Goal: Task Accomplishment & Management: Use online tool/utility

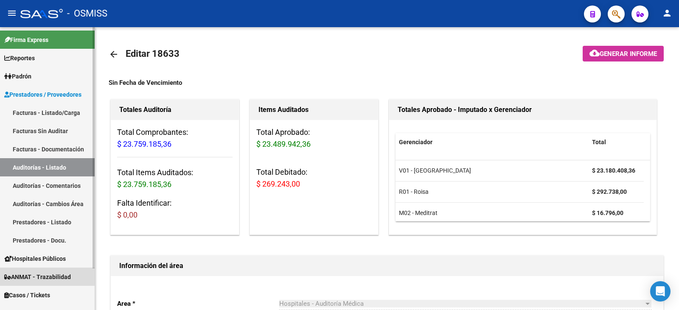
click at [42, 272] on span "ANMAT - Trazabilidad" at bounding box center [37, 276] width 67 height 9
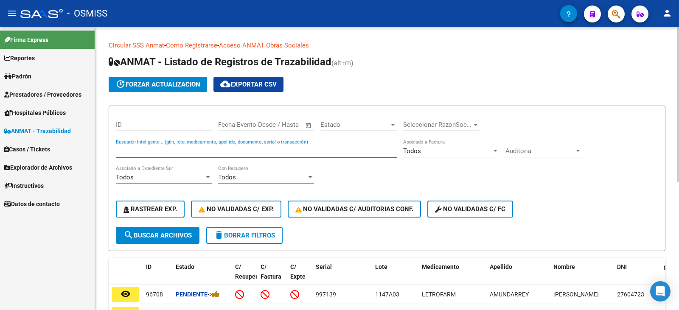
click at [140, 150] on input "Buscador Inteligente ...(gtin, lote, medicamento, apellido, documento, serial o…" at bounding box center [256, 151] width 281 height 8
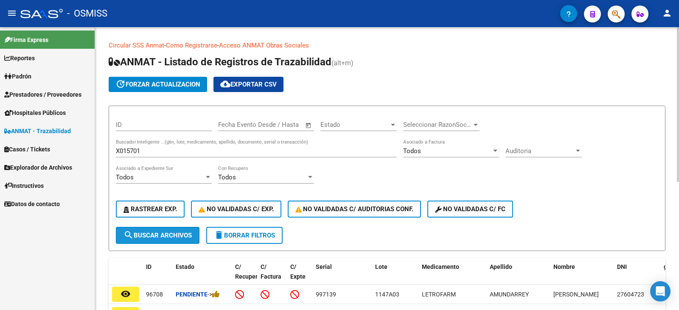
click at [167, 233] on span "search Buscar Archivos" at bounding box center [157, 236] width 68 height 8
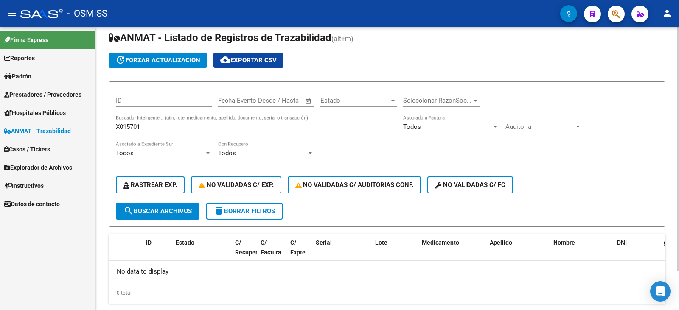
scroll to position [45, 0]
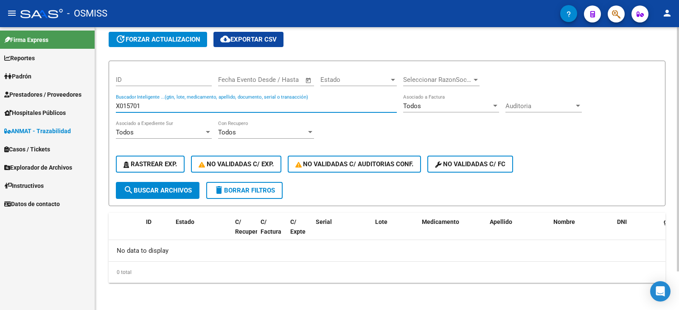
drag, startPoint x: 143, startPoint y: 108, endPoint x: 104, endPoint y: 106, distance: 39.1
click at [104, 106] on div "Circular SSS Anmat - Como Registrarse - Acceso ANMAT Obras Sociales Documentaci…" at bounding box center [387, 146] width 584 height 328
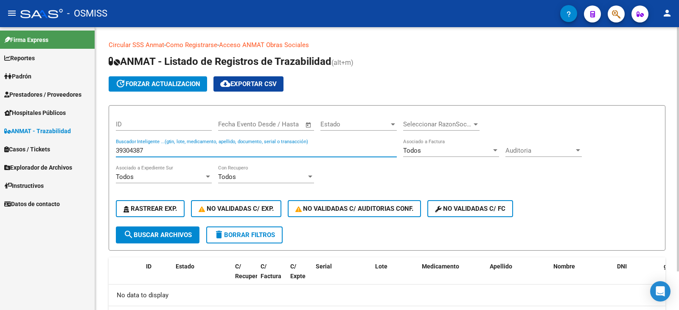
scroll to position [0, 0]
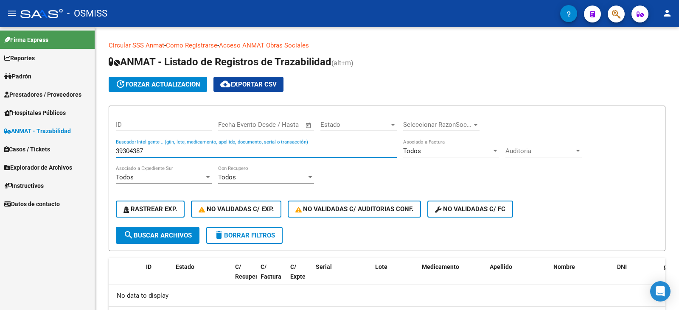
type input "39304387"
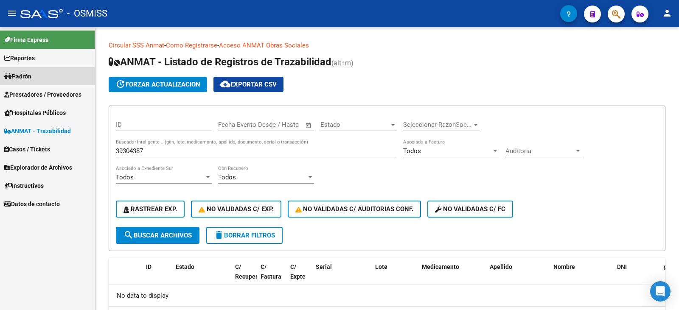
click at [30, 72] on span "Padrón" at bounding box center [17, 76] width 27 height 9
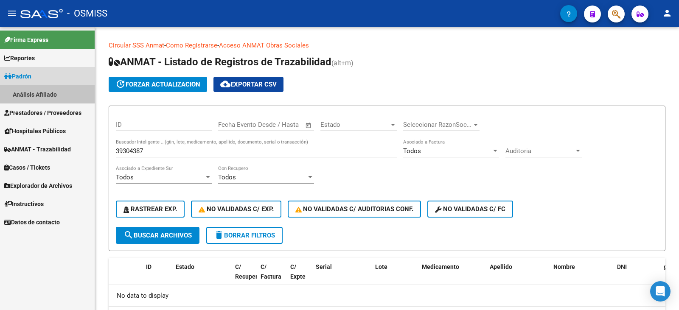
click at [21, 90] on link "Análisis Afiliado" at bounding box center [47, 94] width 95 height 18
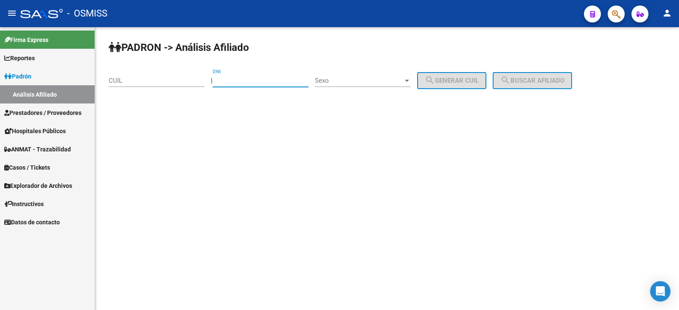
click at [250, 80] on input "DNI" at bounding box center [261, 81] width 96 height 8
type input "39304387"
click at [409, 80] on div at bounding box center [407, 81] width 4 height 2
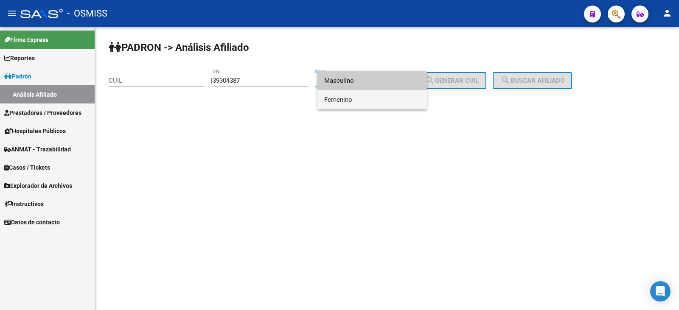
click at [348, 100] on span "Femenino" at bounding box center [372, 99] width 96 height 19
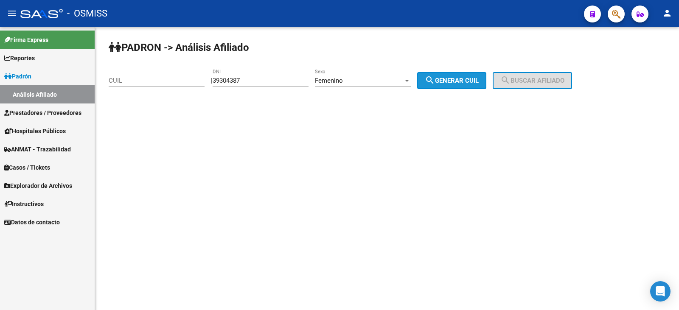
click at [457, 78] on span "search Generar CUIL" at bounding box center [452, 81] width 54 height 8
type input "27-39304387-9"
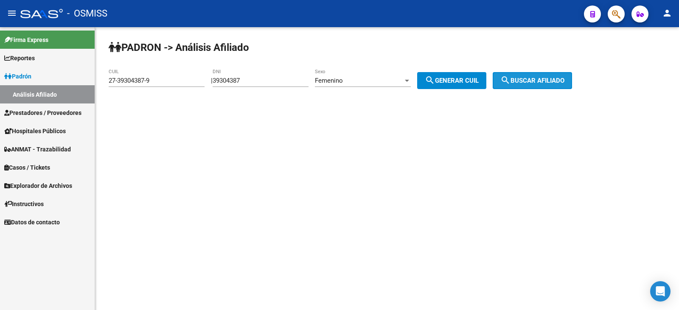
click at [531, 76] on button "search Buscar afiliado" at bounding box center [532, 80] width 79 height 17
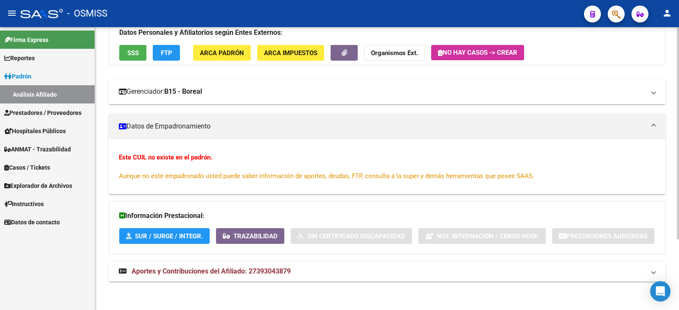
scroll to position [95, 0]
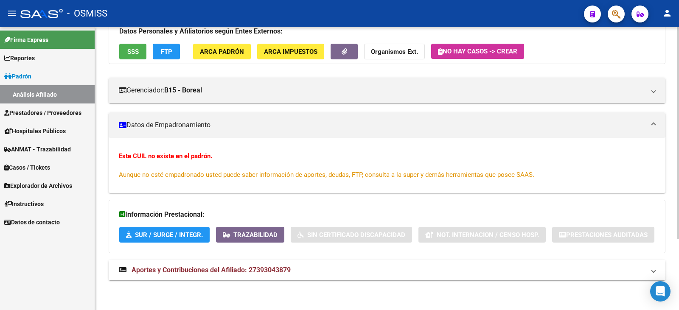
click at [655, 269] on mat-expansion-panel-header "Aportes y Contribuciones del Afiliado: 27393043879" at bounding box center [387, 270] width 557 height 20
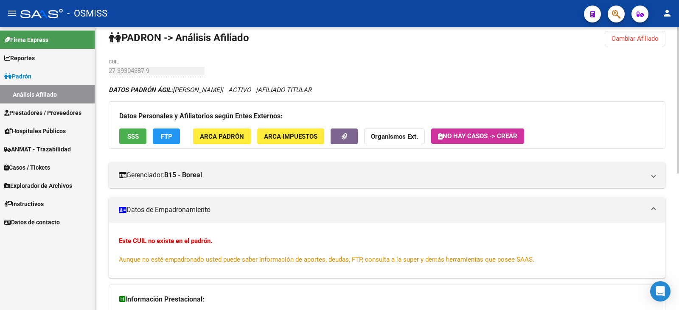
scroll to position [0, 0]
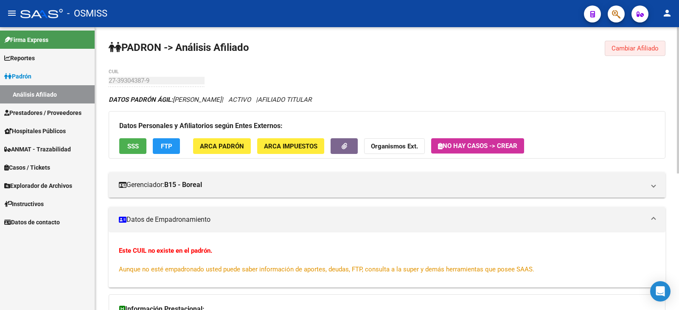
click at [631, 50] on span "Cambiar Afiliado" at bounding box center [634, 49] width 47 height 8
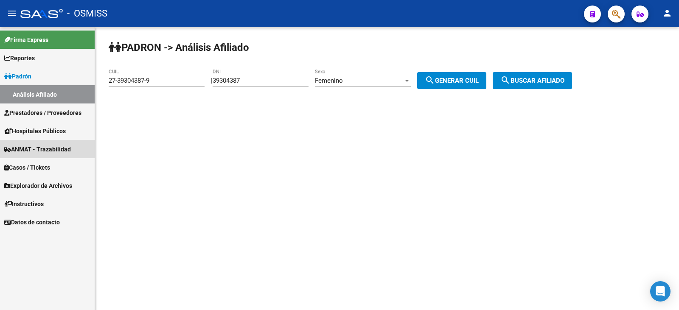
click at [43, 146] on span "ANMAT - Trazabilidad" at bounding box center [37, 149] width 67 height 9
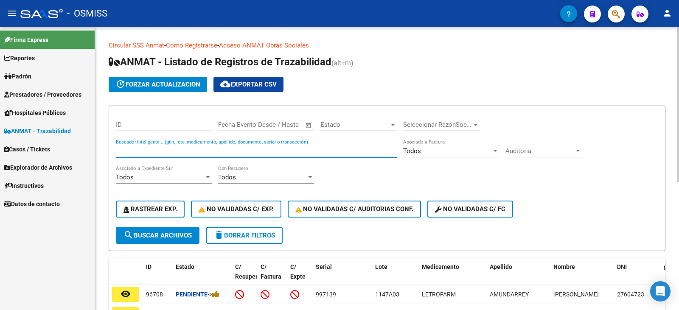
click at [147, 149] on input "Buscador Inteligente ...(gtin, lote, medicamento, apellido, documento, serial o…" at bounding box center [256, 151] width 281 height 8
type input "3"
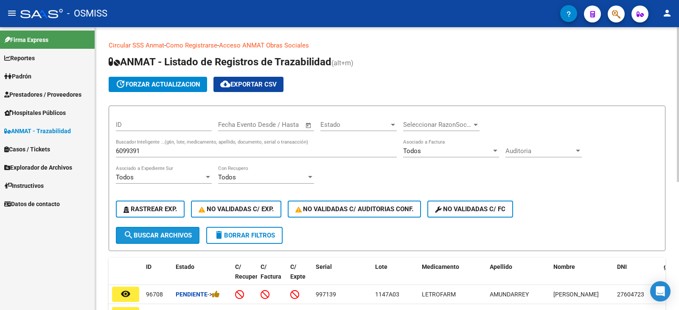
click at [159, 233] on span "search Buscar Archivos" at bounding box center [157, 236] width 68 height 8
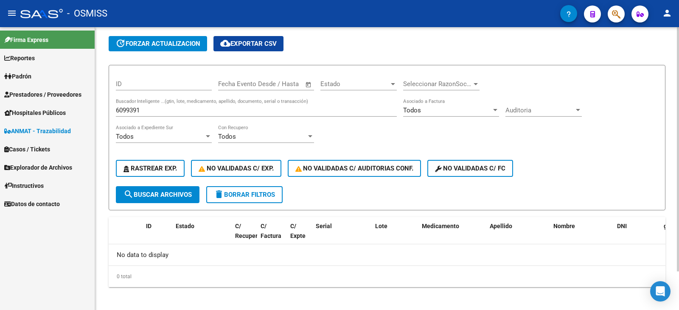
scroll to position [45, 0]
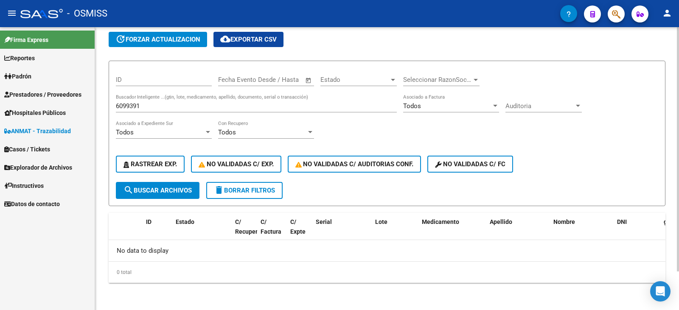
click at [146, 106] on input "6099391" at bounding box center [256, 106] width 281 height 8
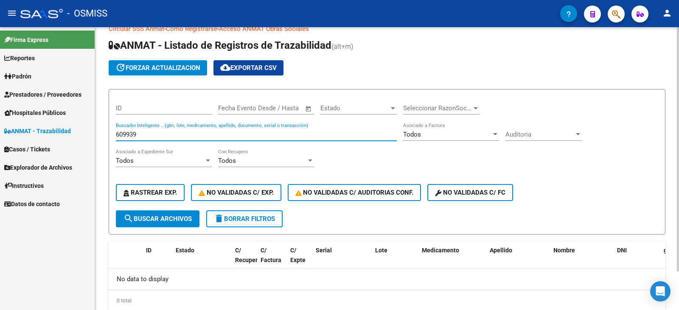
scroll to position [0, 0]
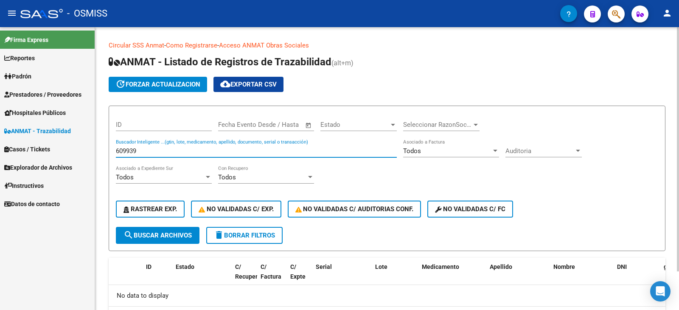
click at [146, 151] on input "609939" at bounding box center [256, 151] width 281 height 8
type input "6"
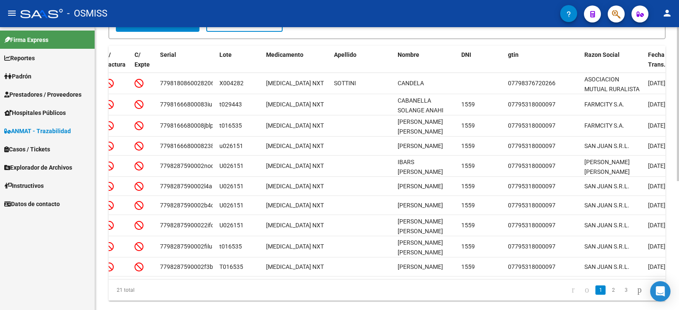
scroll to position [0, 183]
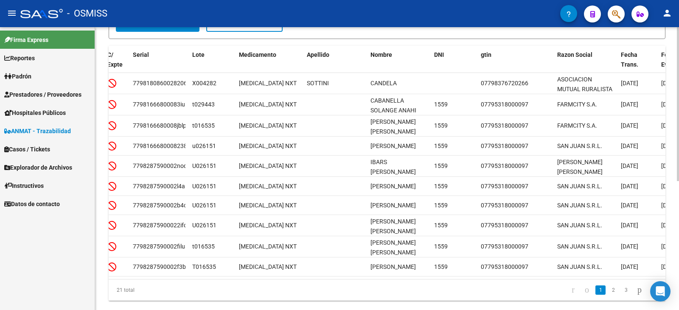
type input "[MEDICAL_DATA]"
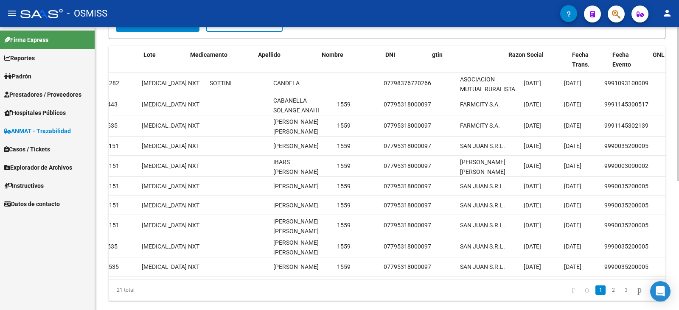
scroll to position [0, 334]
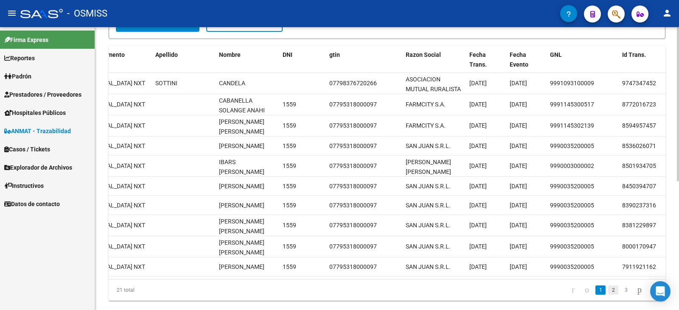
click at [608, 295] on link "2" at bounding box center [613, 289] width 10 height 9
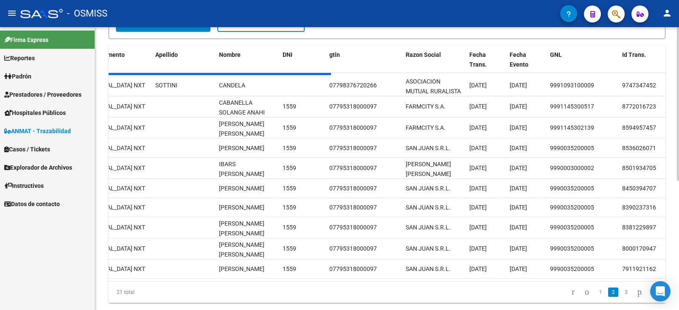
scroll to position [213, 0]
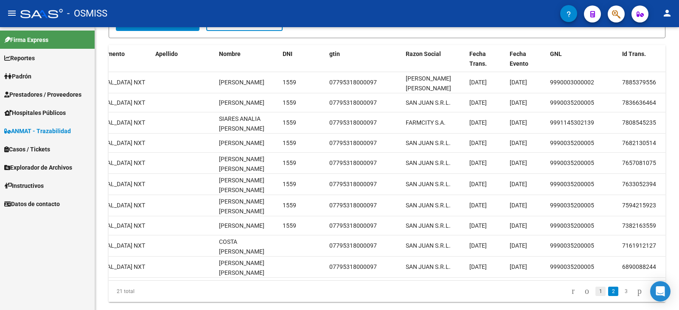
click at [595, 296] on link "1" at bounding box center [600, 291] width 10 height 9
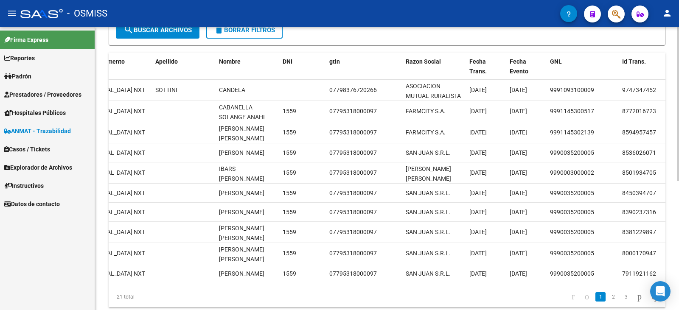
scroll to position [236, 0]
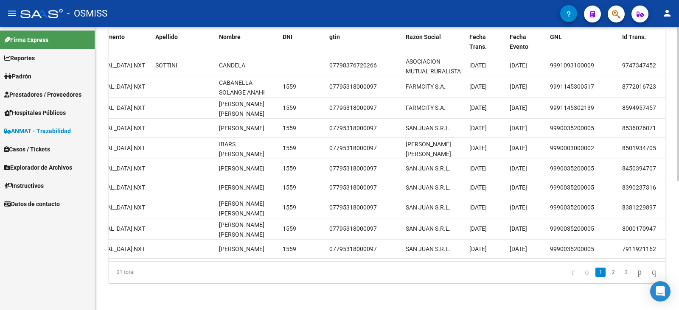
click at [678, 177] on div at bounding box center [678, 233] width 2 height 154
click at [608, 270] on link "2" at bounding box center [613, 272] width 10 height 9
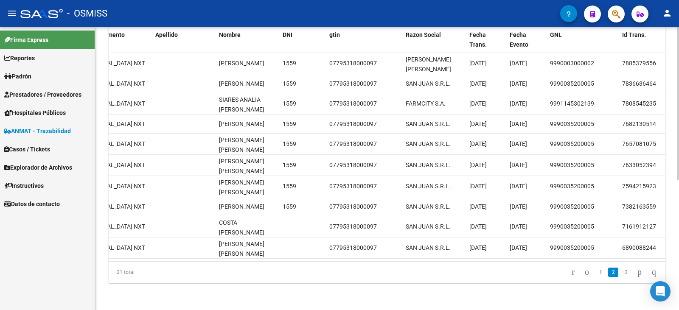
scroll to position [237, 0]
click at [675, 194] on div "Circular SSS Anmat - Como Registrarse - Acceso ANMAT Obras Sociales Documentaci…" at bounding box center [388, 52] width 586 height 515
click at [621, 274] on link "3" at bounding box center [626, 272] width 10 height 9
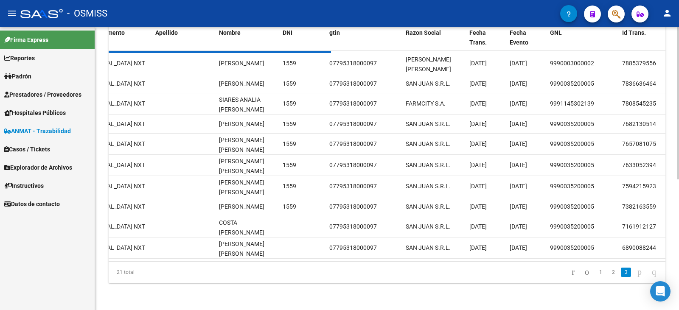
scroll to position [52, 0]
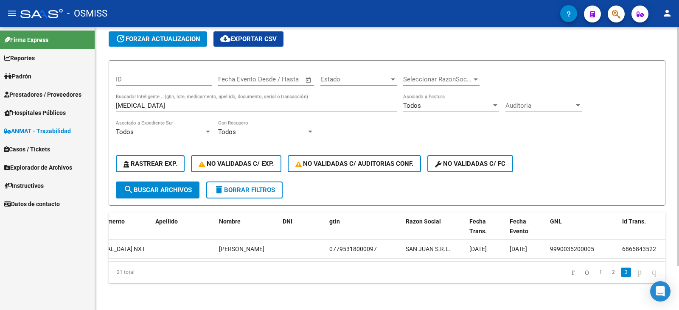
click at [678, 235] on div at bounding box center [678, 190] width 2 height 239
click at [672, 246] on div "Circular SSS Anmat - Como Registrarse - Acceso ANMAT Obras Sociales Documentaci…" at bounding box center [388, 146] width 586 height 328
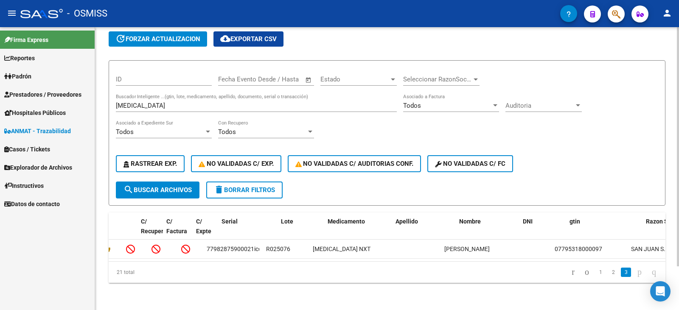
scroll to position [0, 129]
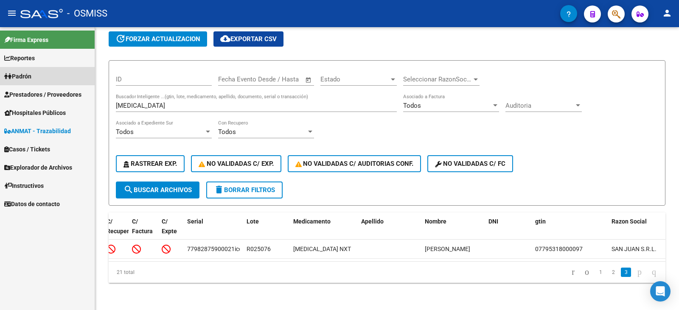
click at [26, 75] on span "Padrón" at bounding box center [17, 76] width 27 height 9
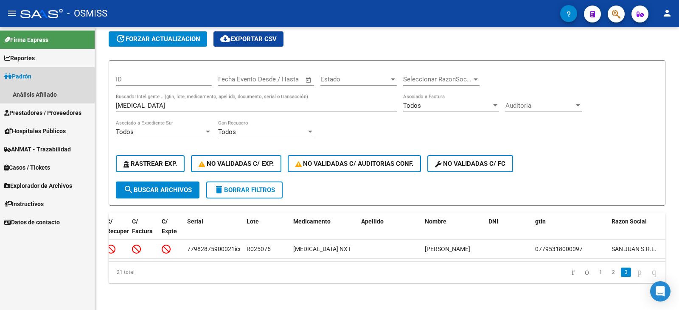
click at [29, 72] on span "Padrón" at bounding box center [17, 76] width 27 height 9
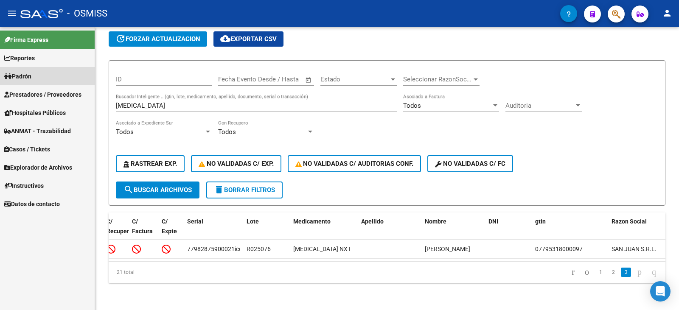
click at [28, 75] on span "Padrón" at bounding box center [17, 76] width 27 height 9
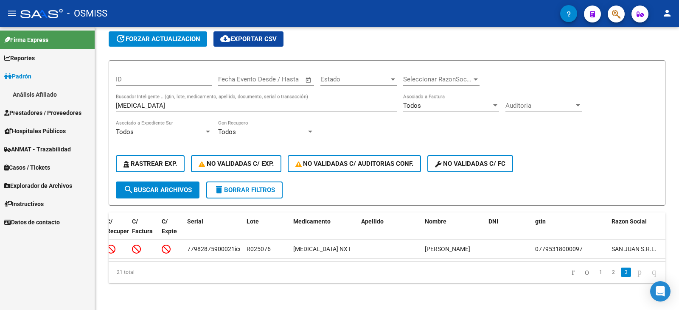
click at [27, 92] on link "Análisis Afiliado" at bounding box center [47, 94] width 95 height 18
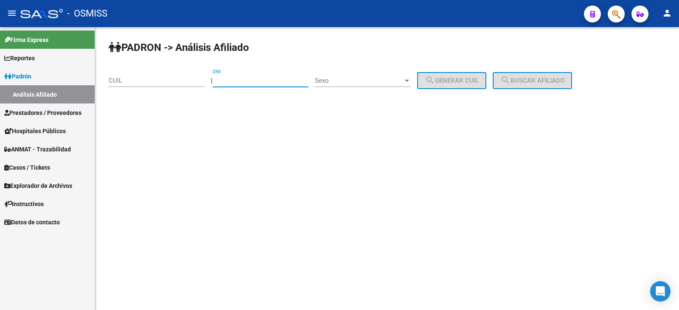
click at [271, 78] on input "DNI" at bounding box center [261, 81] width 96 height 8
type input "39304387"
click at [409, 80] on div at bounding box center [407, 81] width 4 height 2
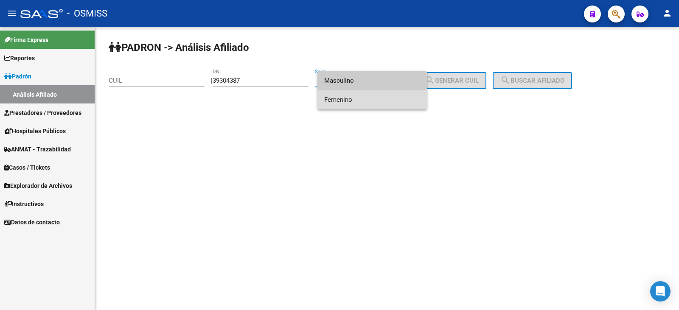
click at [351, 100] on span "Femenino" at bounding box center [372, 99] width 96 height 19
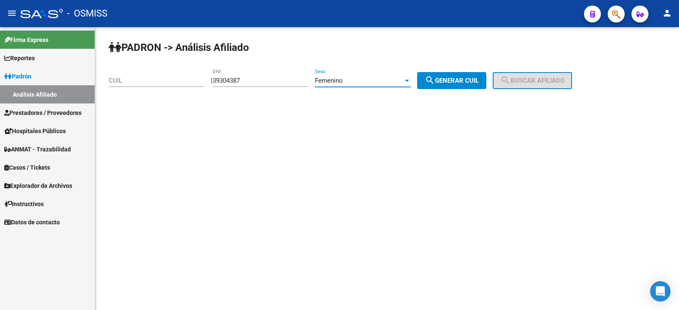
click at [465, 76] on button "search Generar CUIL" at bounding box center [451, 80] width 69 height 17
type input "27-39304387-9"
click at [529, 79] on span "search Buscar afiliado" at bounding box center [532, 81] width 64 height 8
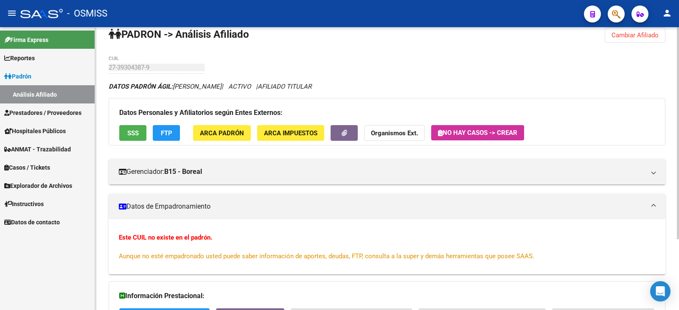
scroll to position [10, 0]
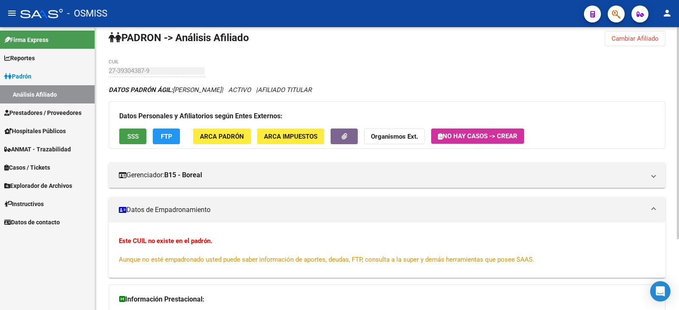
click at [132, 134] on span "SSS" at bounding box center [132, 137] width 11 height 8
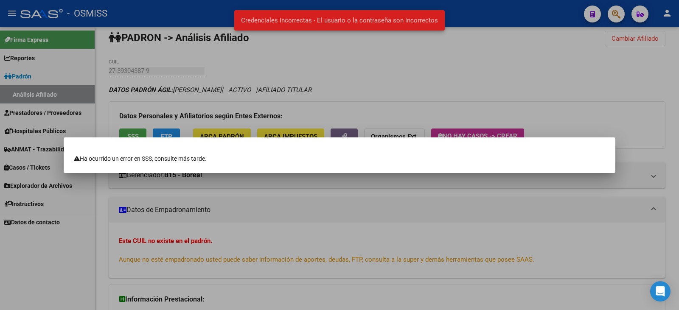
click at [408, 78] on div at bounding box center [339, 155] width 679 height 310
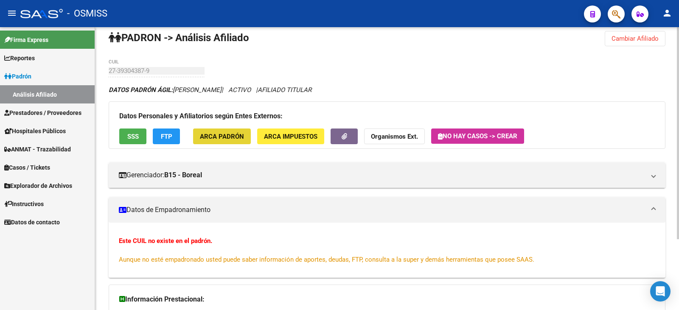
click at [208, 138] on span "ARCA Padrón" at bounding box center [222, 137] width 44 height 8
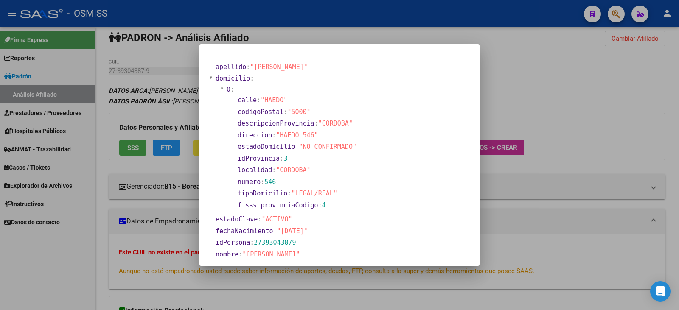
click at [519, 87] on div at bounding box center [339, 155] width 679 height 310
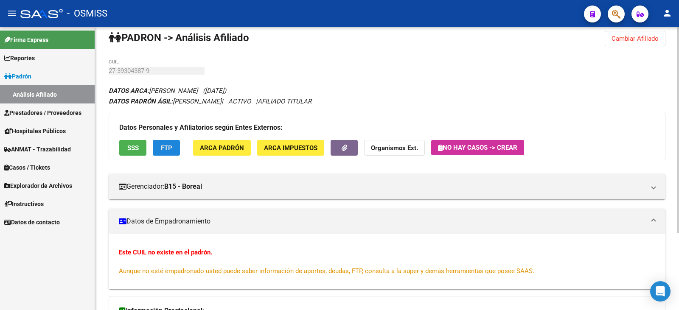
click at [167, 146] on span "FTP" at bounding box center [166, 148] width 11 height 8
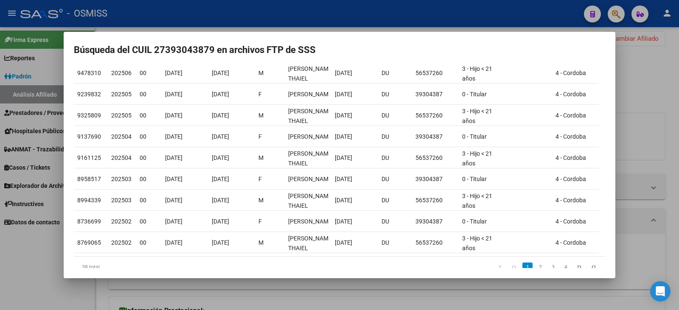
scroll to position [126, 0]
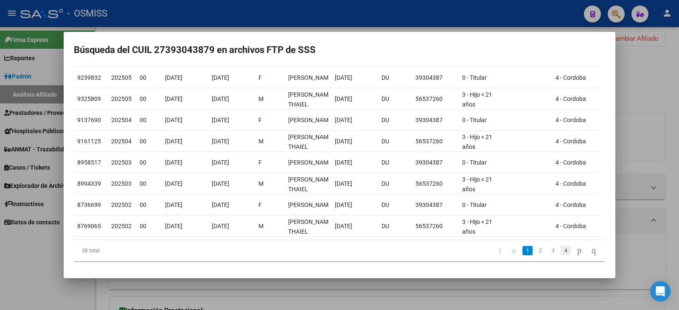
click at [560, 248] on link "4" at bounding box center [565, 250] width 10 height 9
click at [522, 249] on link "1" at bounding box center [527, 250] width 10 height 9
click at [535, 251] on link "2" at bounding box center [540, 250] width 10 height 9
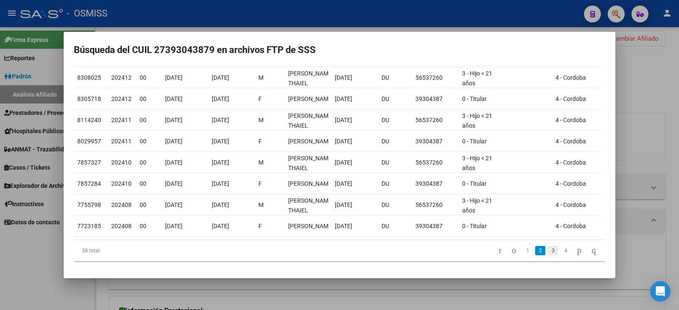
click at [548, 252] on link "3" at bounding box center [553, 250] width 10 height 9
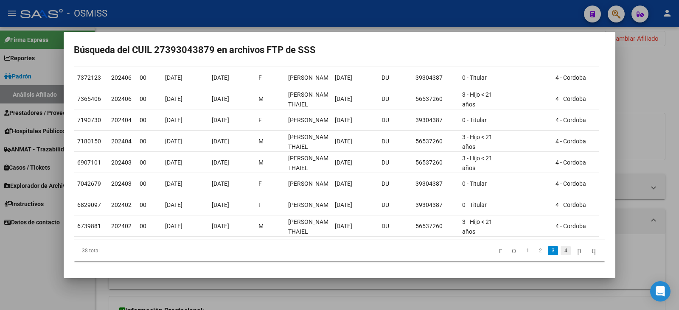
click at [560, 251] on link "4" at bounding box center [565, 250] width 10 height 9
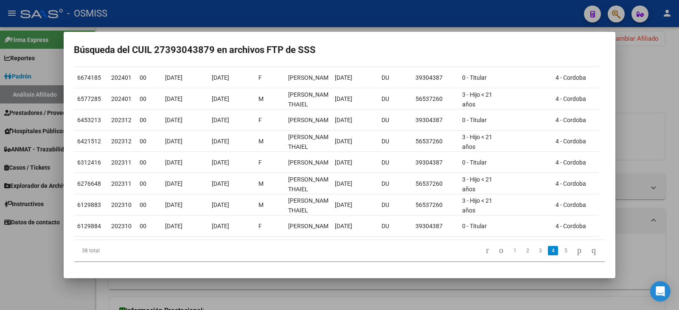
scroll to position [83, 0]
click at [560, 250] on link "5" at bounding box center [565, 250] width 10 height 9
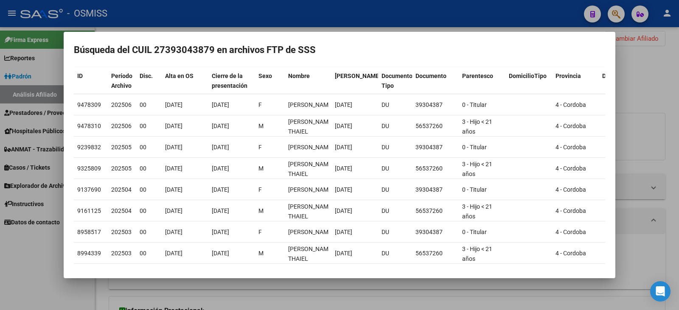
scroll to position [52, 0]
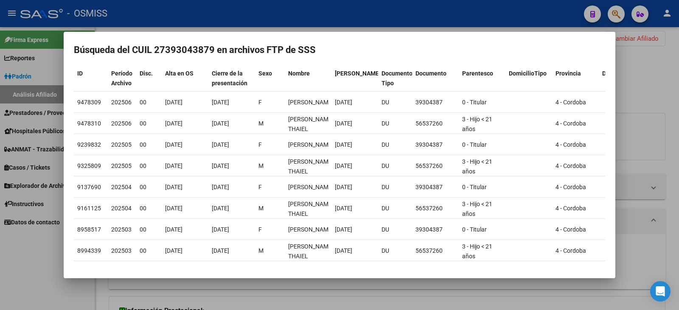
click at [637, 62] on div at bounding box center [339, 155] width 679 height 310
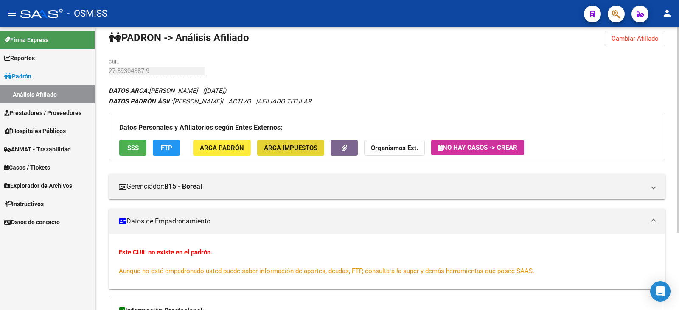
click at [289, 148] on span "ARCA Impuestos" at bounding box center [290, 148] width 53 height 8
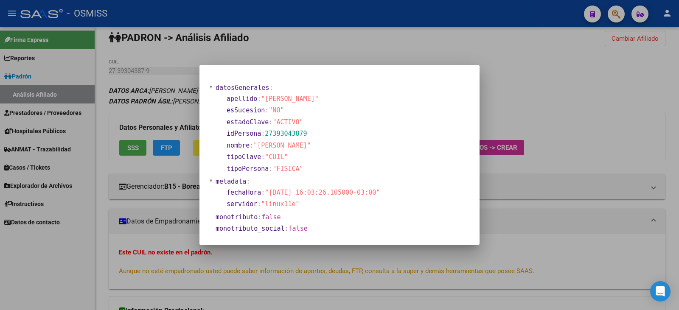
click at [513, 65] on div at bounding box center [339, 155] width 679 height 310
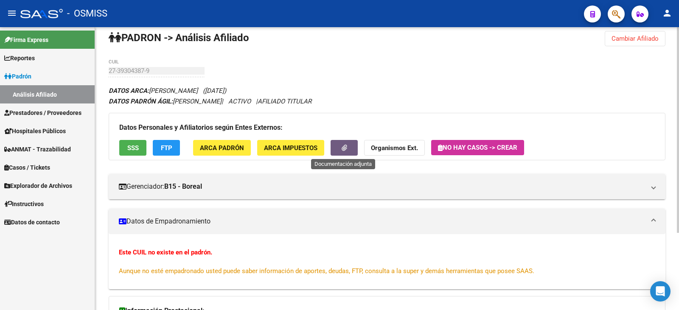
click at [347, 147] on button "button" at bounding box center [343, 148] width 27 height 16
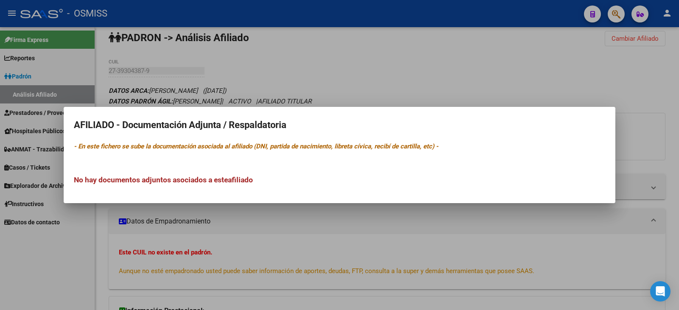
click at [505, 81] on div at bounding box center [339, 155] width 679 height 310
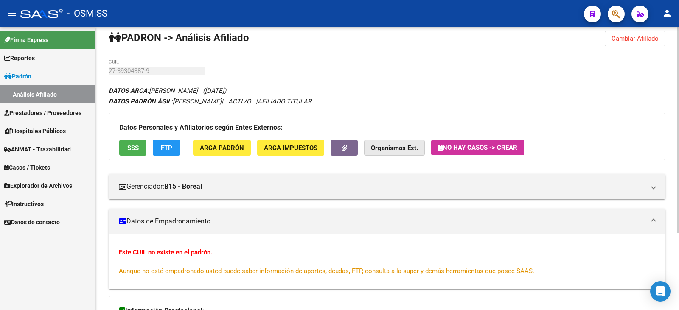
click at [392, 145] on strong "Organismos Ext." at bounding box center [394, 148] width 47 height 8
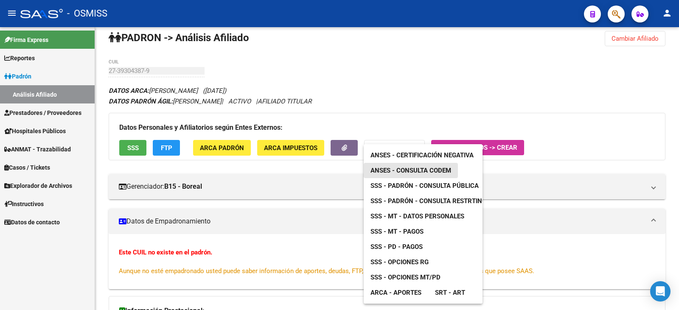
click at [407, 169] on span "ANSES - Consulta CODEM" at bounding box center [410, 171] width 81 height 8
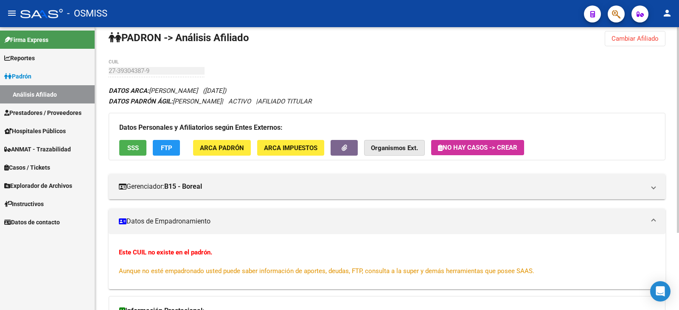
click at [404, 148] on strong "Organismos Ext." at bounding box center [394, 148] width 47 height 8
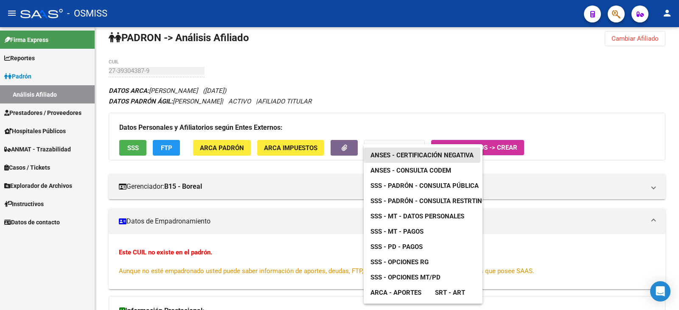
click at [421, 152] on span "ANSES - Certificación Negativa" at bounding box center [421, 155] width 103 height 8
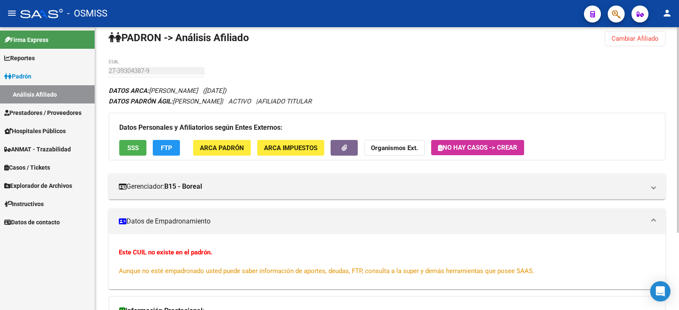
click at [401, 146] on strong "Organismos Ext." at bounding box center [394, 148] width 47 height 8
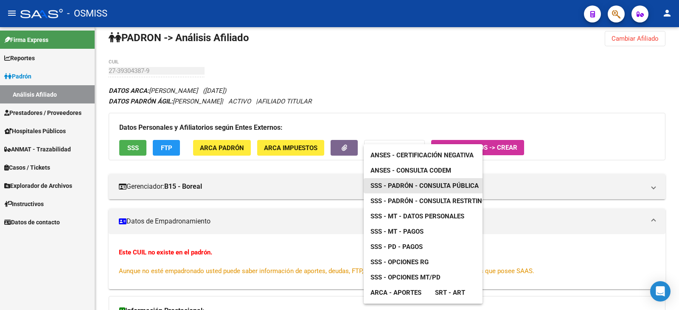
click at [411, 186] on span "SSS - Padrón - Consulta Pública" at bounding box center [424, 186] width 108 height 8
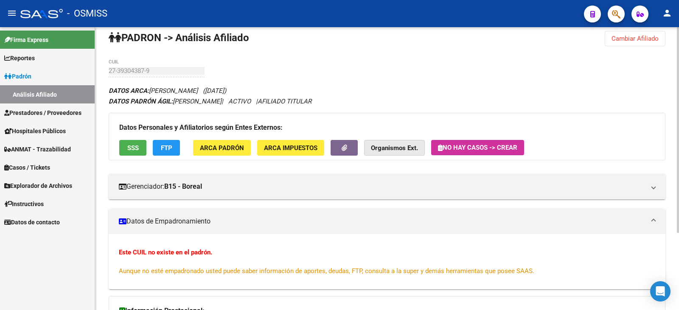
click at [401, 149] on strong "Organismos Ext." at bounding box center [394, 148] width 47 height 8
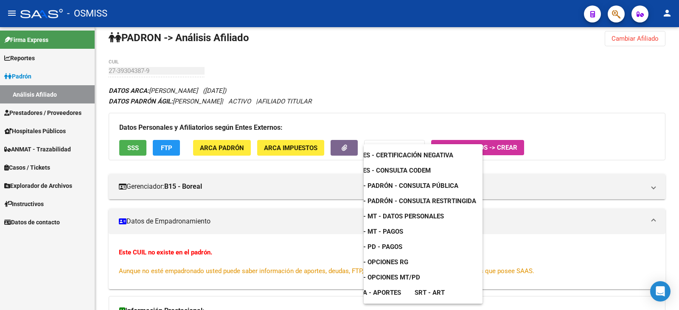
scroll to position [0, 0]
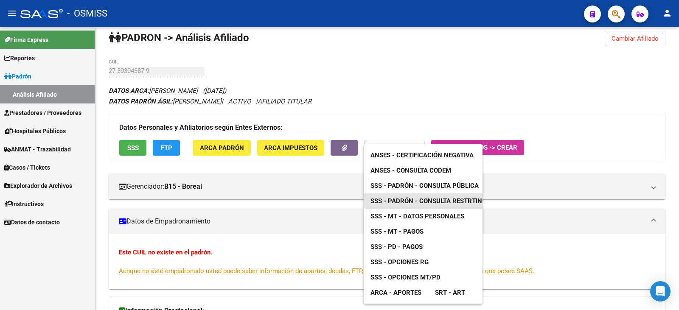
click at [409, 198] on span "SSS - Padrón - Consulta Restrtingida" at bounding box center [433, 201] width 126 height 8
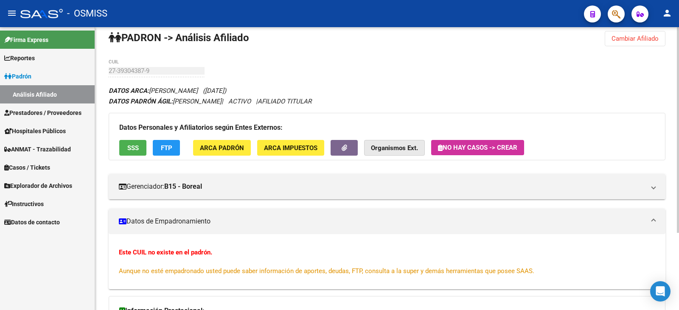
click at [386, 145] on strong "Organismos Ext." at bounding box center [394, 148] width 47 height 8
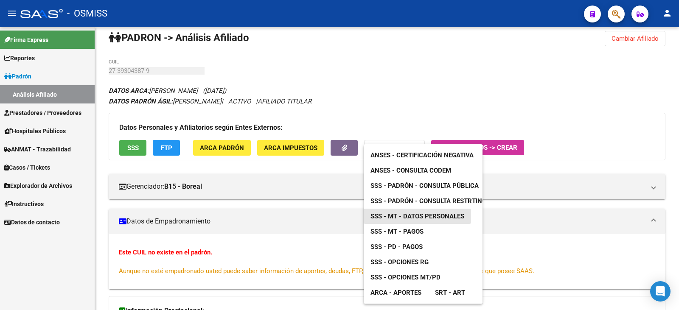
click at [426, 215] on span "SSS - MT - Datos Personales" at bounding box center [417, 217] width 94 height 8
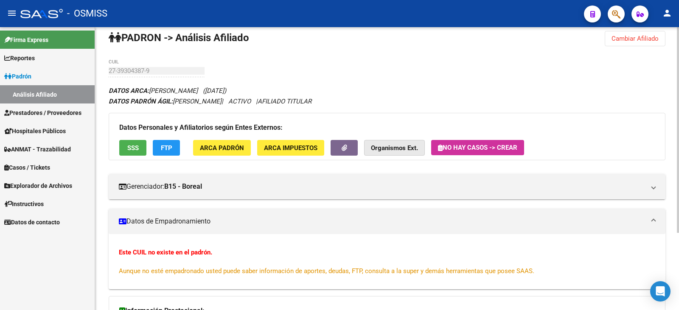
click at [417, 149] on strong "Organismos Ext." at bounding box center [394, 148] width 47 height 8
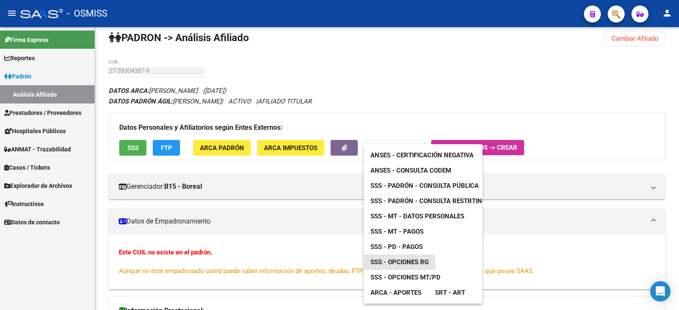
click at [395, 261] on span "SSS - Opciones RG" at bounding box center [399, 262] width 58 height 8
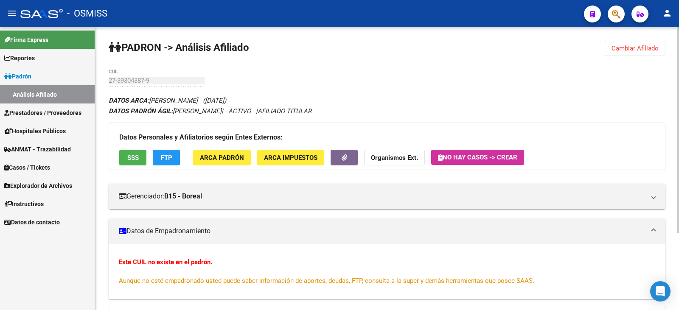
click at [171, 159] on span "FTP" at bounding box center [166, 158] width 11 height 8
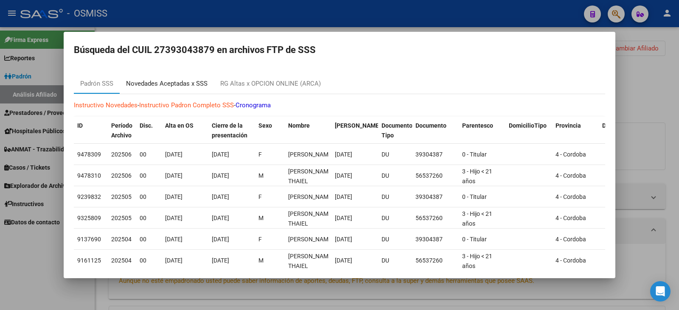
click at [188, 81] on div "Novedades Aceptadas x SSS" at bounding box center [166, 84] width 81 height 10
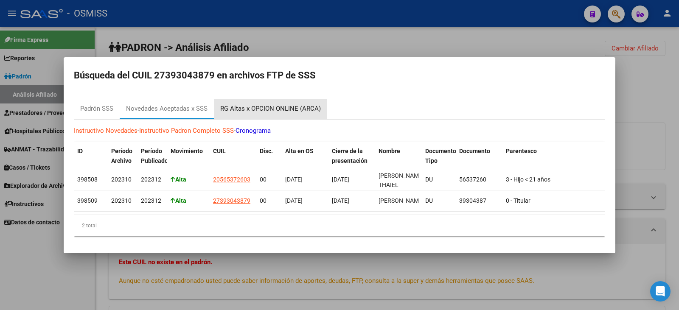
click at [279, 104] on div "RG Altas x OPCION ONLINE (ARCA)" at bounding box center [270, 109] width 101 height 10
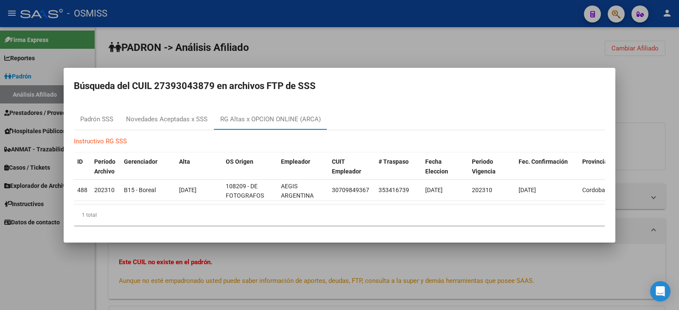
drag, startPoint x: 181, startPoint y: 200, endPoint x: 228, endPoint y: 202, distance: 47.1
click at [228, 202] on datatable-body "48825 202310 B15 - Boreal [DATE] 108209 - DE FOTOGRAFOS AEGIS ARGENTINA S.A. 30…" at bounding box center [339, 192] width 531 height 24
click at [177, 115] on div "Novedades Aceptadas x SSS" at bounding box center [166, 120] width 81 height 10
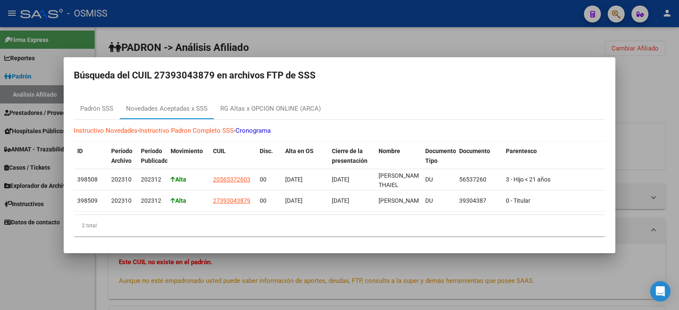
click at [493, 11] on div at bounding box center [339, 155] width 679 height 310
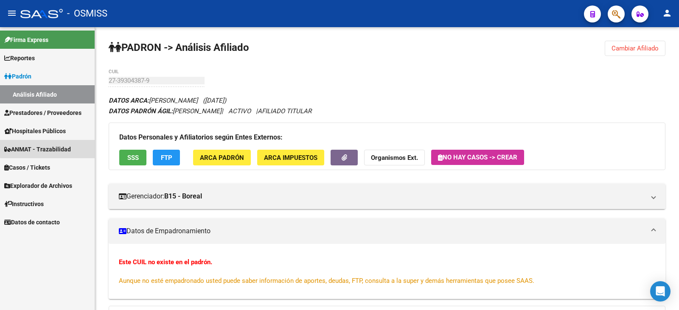
click at [48, 146] on span "ANMAT - Trazabilidad" at bounding box center [37, 149] width 67 height 9
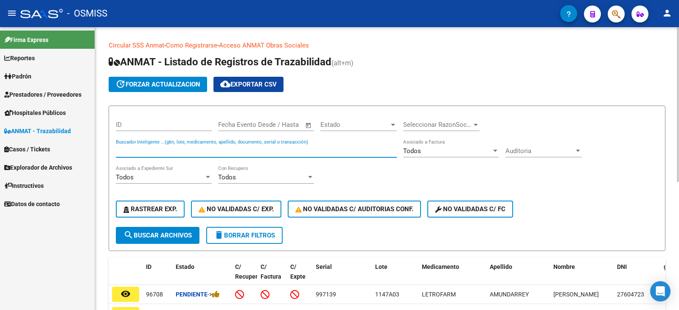
click at [128, 152] on input "Buscador Inteligente ...(gtin, lote, medicamento, apellido, documento, serial o…" at bounding box center [256, 151] width 281 height 8
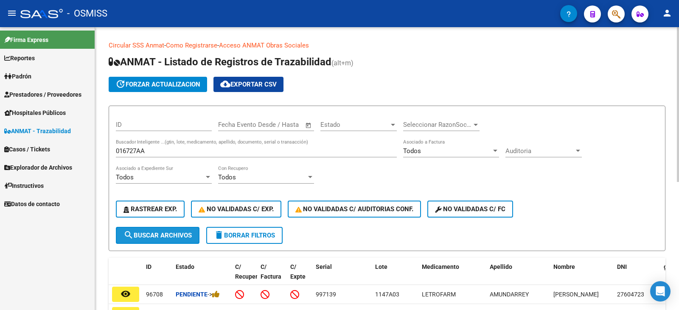
click at [160, 233] on span "search Buscar Archivos" at bounding box center [157, 236] width 68 height 8
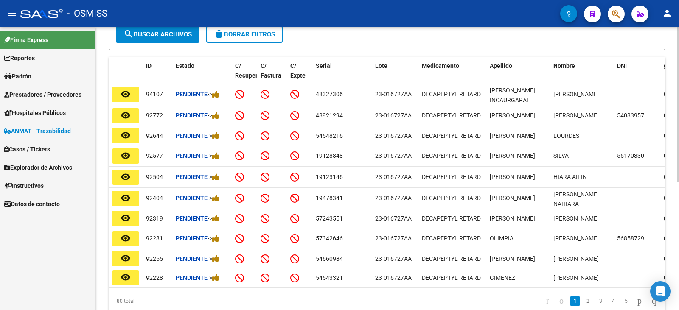
scroll to position [191, 0]
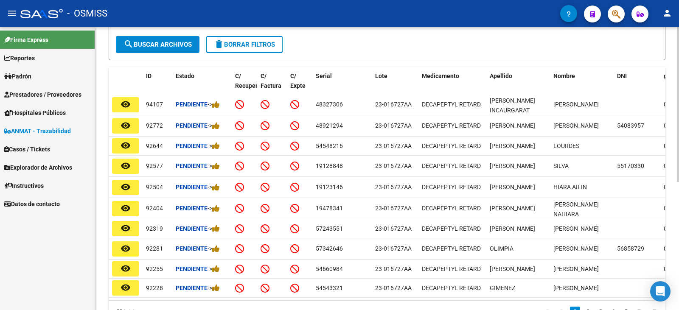
click at [669, 271] on div "Circular SSS Anmat - Como Registrarse - Acceso ANMAT Obras Sociales Documentaci…" at bounding box center [388, 92] width 586 height 513
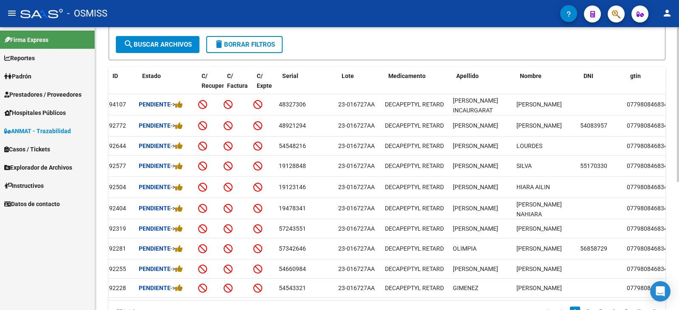
scroll to position [0, 31]
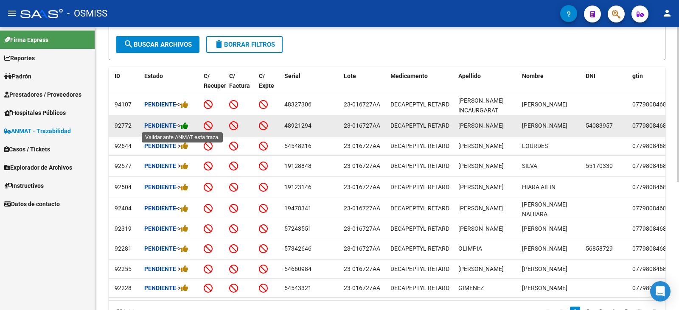
click at [187, 124] on icon at bounding box center [185, 126] width 8 height 8
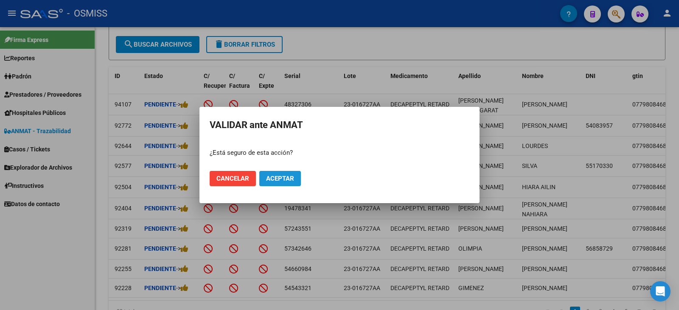
click at [291, 177] on span "Aceptar" at bounding box center [280, 179] width 28 height 8
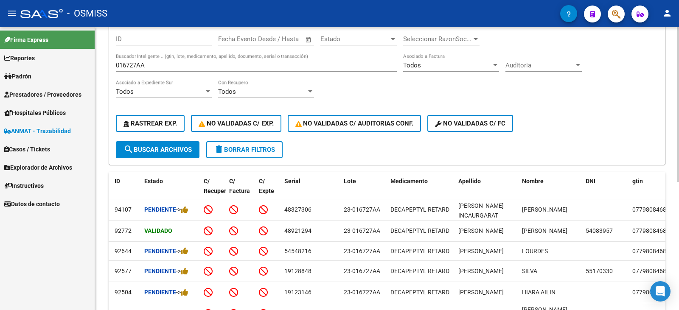
scroll to position [64, 0]
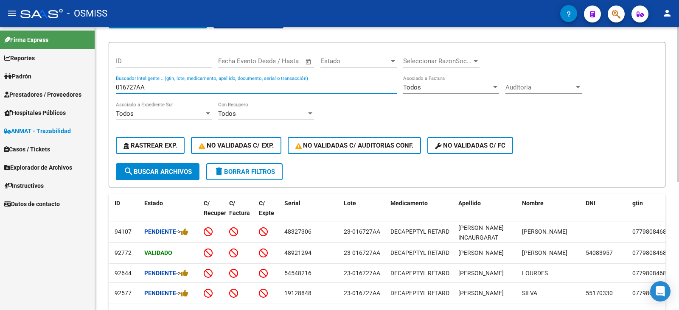
drag, startPoint x: 157, startPoint y: 90, endPoint x: 115, endPoint y: 90, distance: 42.0
click at [115, 90] on form "ID Start date – End date Fecha Evento Desde / Hasta Estado Estado Seleccionar R…" at bounding box center [387, 115] width 557 height 146
click at [150, 170] on span "search Buscar Archivos" at bounding box center [157, 172] width 68 height 8
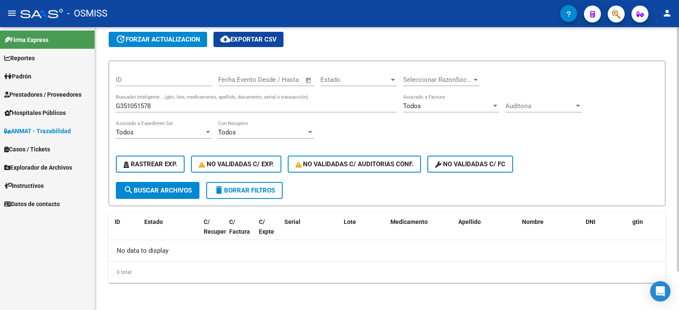
scroll to position [45, 0]
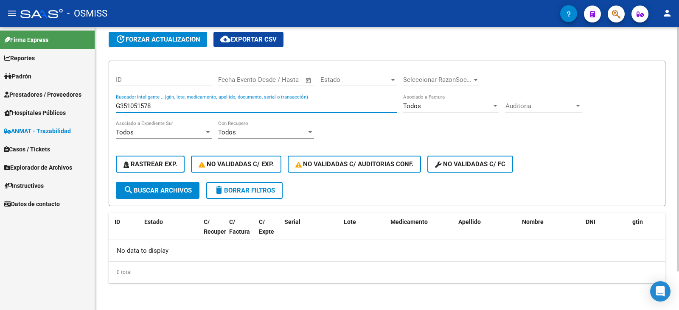
click at [120, 106] on input "G351051578" at bounding box center [256, 106] width 281 height 8
click at [150, 106] on input "351051578" at bounding box center [256, 106] width 281 height 8
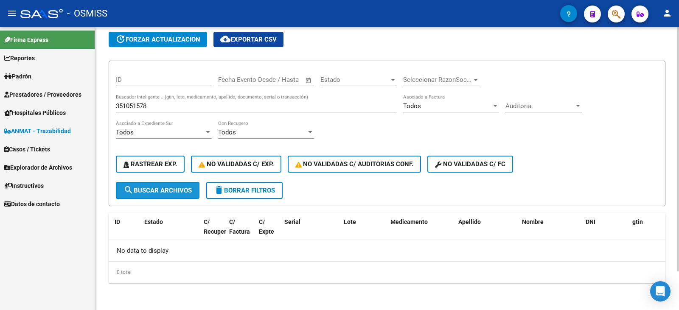
click at [160, 188] on span "search Buscar Archivos" at bounding box center [157, 191] width 68 height 8
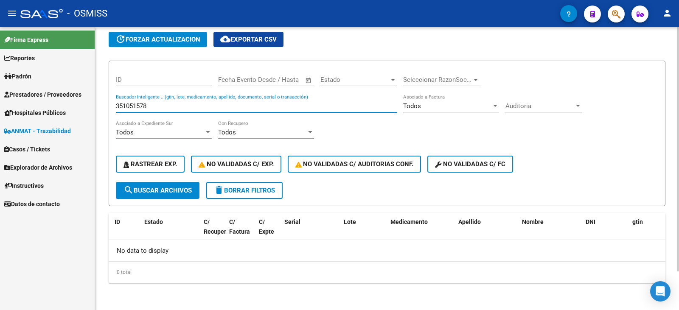
click at [120, 106] on input "351051578" at bounding box center [256, 106] width 281 height 8
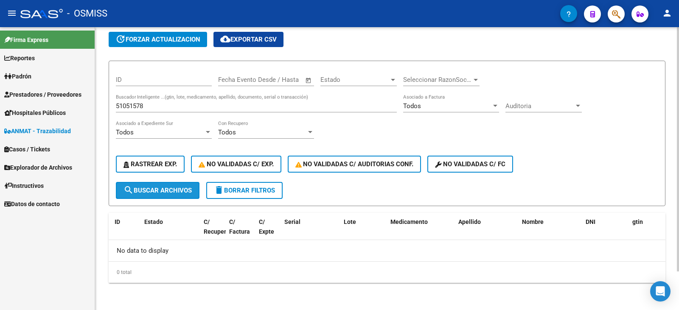
click at [171, 188] on span "search Buscar Archivos" at bounding box center [157, 191] width 68 height 8
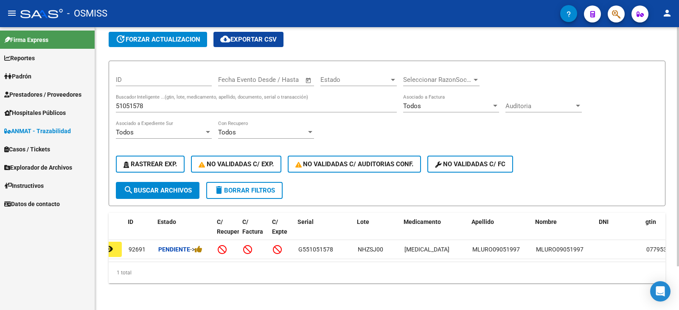
scroll to position [0, 0]
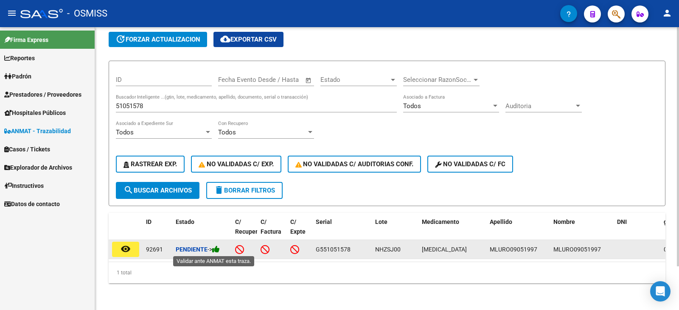
click at [217, 249] on icon at bounding box center [216, 249] width 8 height 8
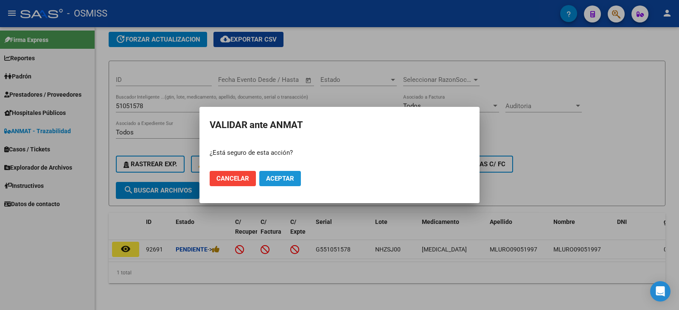
click at [287, 179] on span "Aceptar" at bounding box center [280, 179] width 28 height 8
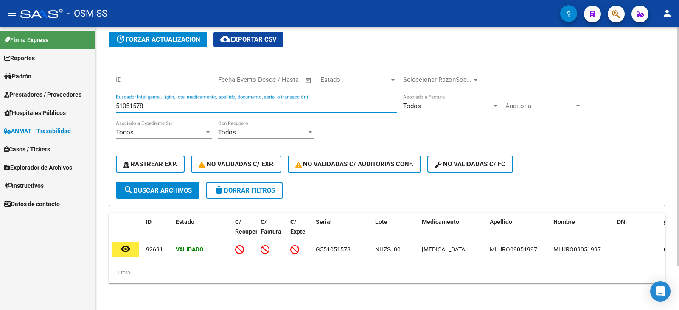
drag, startPoint x: 163, startPoint y: 106, endPoint x: 97, endPoint y: 102, distance: 66.3
click at [97, 102] on div "Circular SSS Anmat - Como Registrarse - Acceso ANMAT Obras Sociales Documentaci…" at bounding box center [387, 146] width 584 height 328
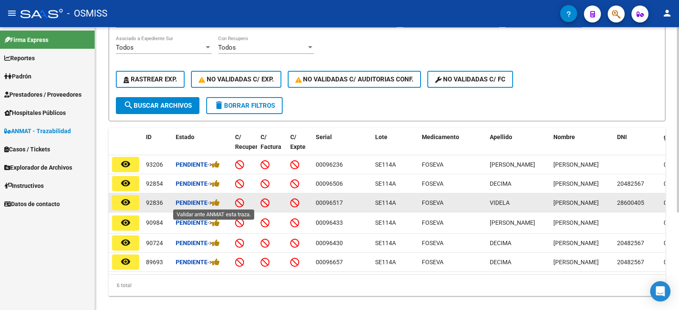
click at [212, 202] on span "->" at bounding box center [213, 202] width 12 height 7
click at [219, 200] on icon at bounding box center [216, 203] width 8 height 8
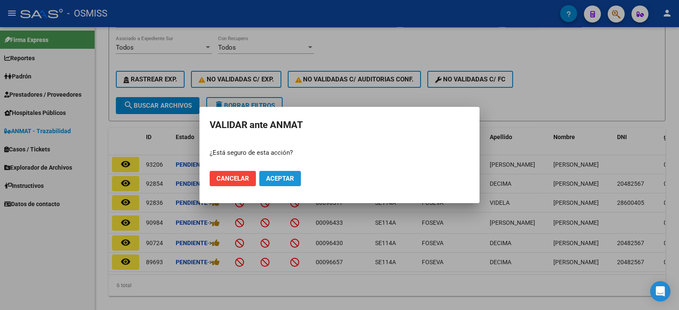
click at [291, 179] on span "Aceptar" at bounding box center [280, 179] width 28 height 8
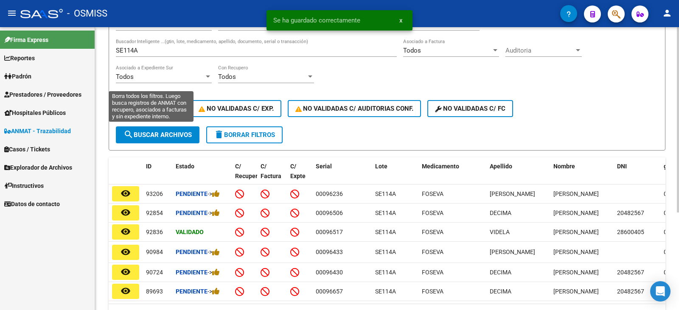
scroll to position [87, 0]
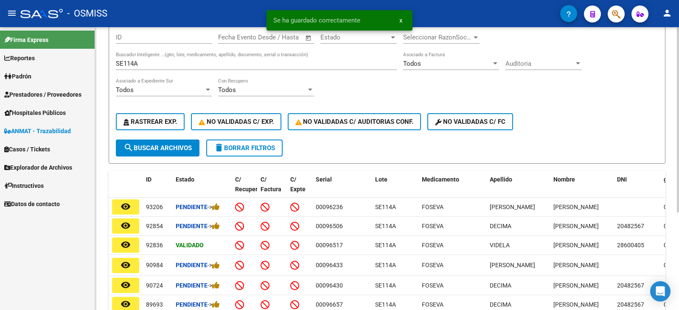
click at [134, 64] on input "SE114A" at bounding box center [256, 64] width 281 height 8
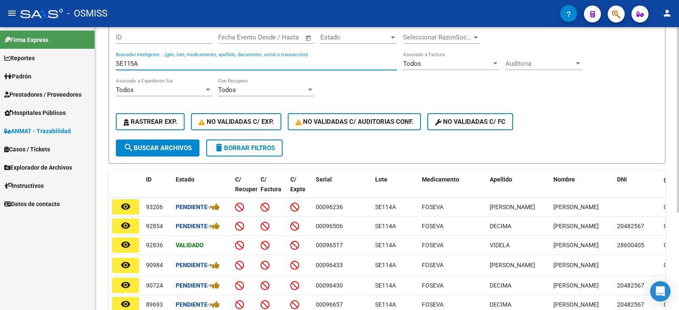
scroll to position [45, 0]
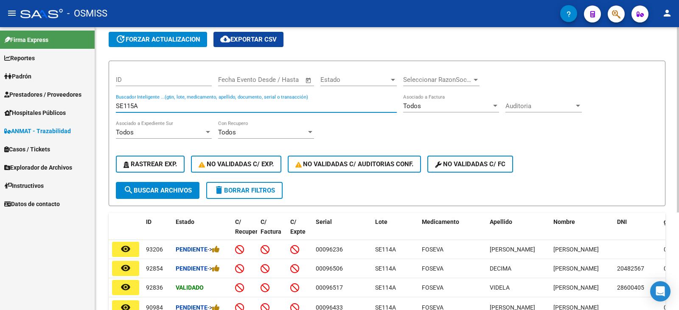
type input "SE115A"
click at [160, 189] on span "search Buscar Archivos" at bounding box center [157, 191] width 68 height 8
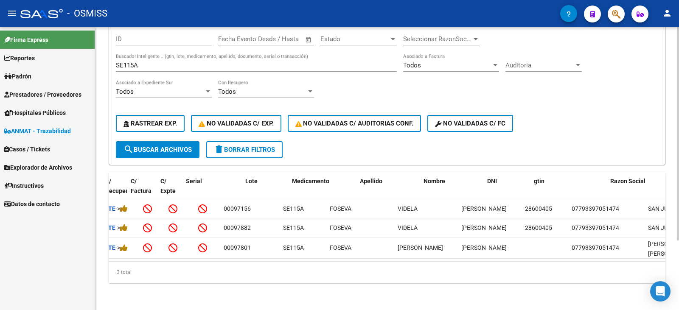
scroll to position [0, 80]
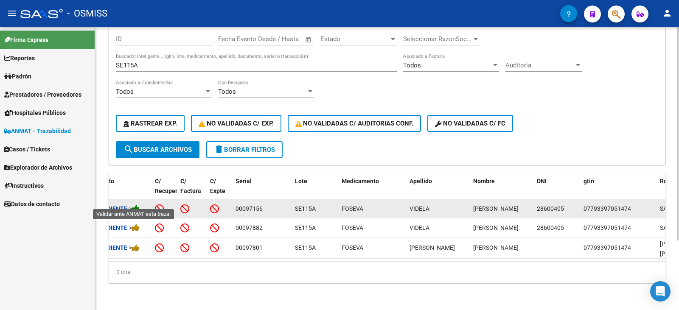
click at [138, 204] on icon at bounding box center [136, 208] width 8 height 8
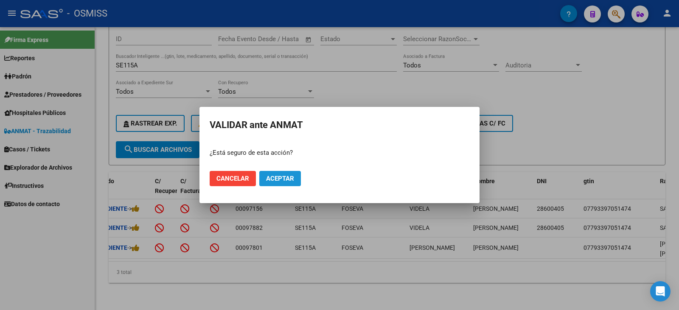
click at [289, 176] on span "Aceptar" at bounding box center [280, 179] width 28 height 8
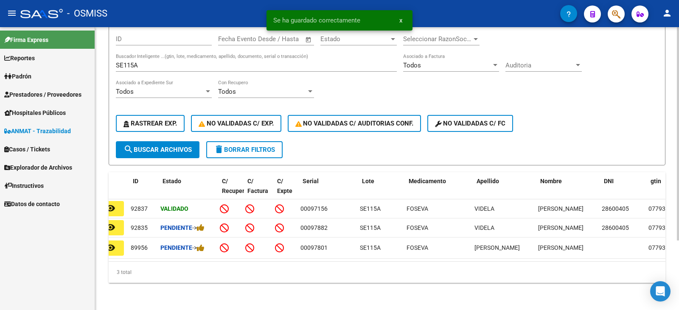
scroll to position [0, 13]
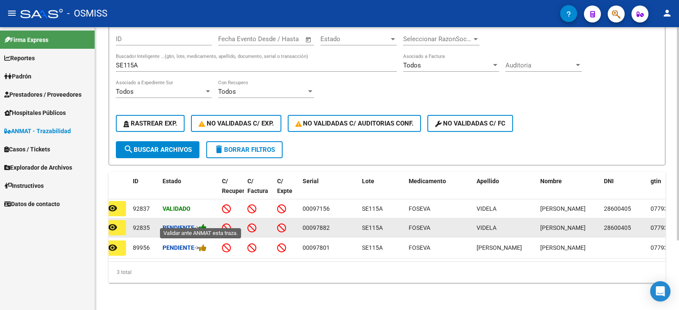
click at [206, 224] on icon at bounding box center [203, 228] width 8 height 8
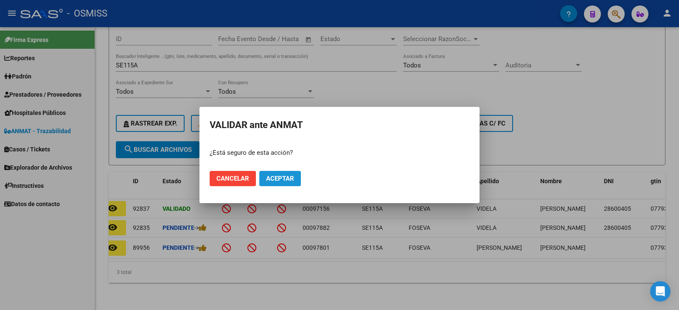
click at [286, 178] on span "Aceptar" at bounding box center [280, 179] width 28 height 8
